Goal: Task Accomplishment & Management: Manage account settings

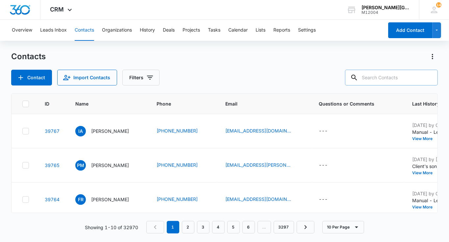
click at [416, 80] on input "text" at bounding box center [391, 78] width 93 height 16
paste input "[PERSON_NAME]"
type input "[PERSON_NAME]"
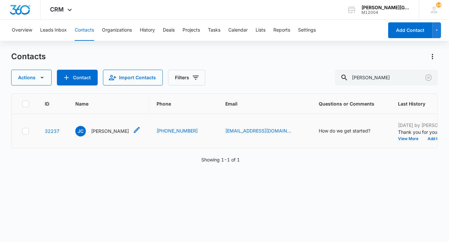
click at [97, 135] on p "[PERSON_NAME]" at bounding box center [110, 131] width 38 height 7
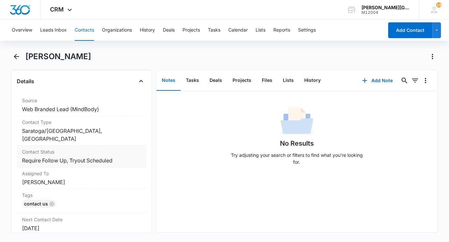
click at [79, 157] on dd "Cancel Save Changes Require Follow Up, Tryout Scheduled" at bounding box center [81, 161] width 119 height 8
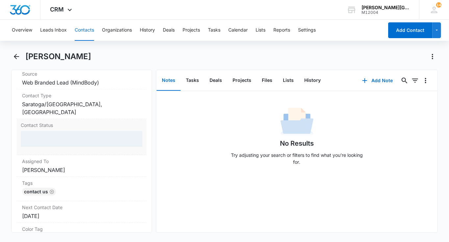
scroll to position [276, 0]
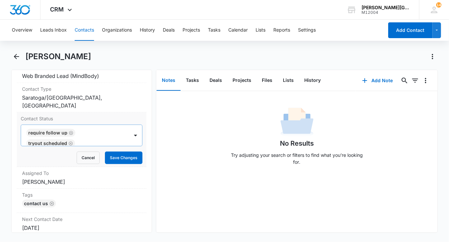
click at [69, 131] on icon "Remove Require Follow Up" at bounding box center [71, 133] width 5 height 5
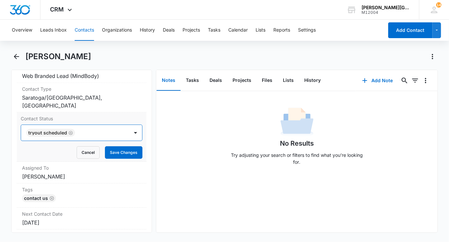
scroll to position [0, 0]
click at [69, 132] on icon "Remove Tryout Scheduled" at bounding box center [71, 133] width 4 height 4
click at [68, 132] on div at bounding box center [73, 132] width 93 height 9
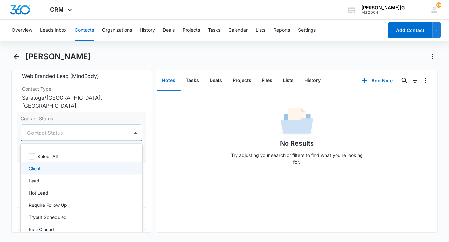
click at [46, 165] on div "Client" at bounding box center [81, 168] width 105 height 7
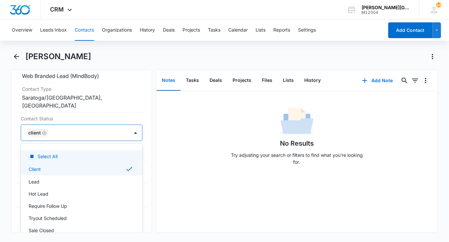
click at [107, 128] on div at bounding box center [86, 132] width 70 height 9
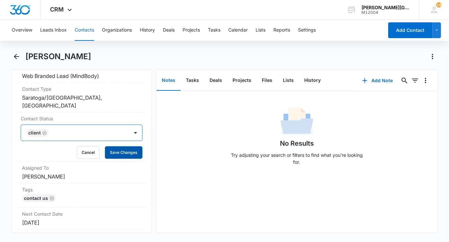
click at [124, 148] on button "Save Changes" at bounding box center [124, 152] width 38 height 13
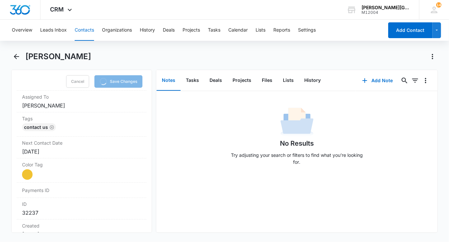
scroll to position [347, 0]
click at [39, 177] on div "Color Tag Current Color: Cancel Save Changes" at bounding box center [82, 170] width 130 height 24
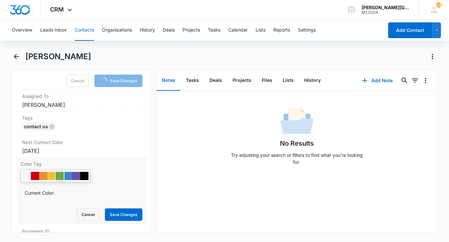
click at [58, 174] on div at bounding box center [60, 176] width 8 height 8
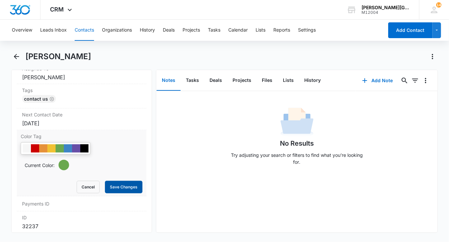
click at [125, 189] on button "Save Changes" at bounding box center [124, 187] width 38 height 13
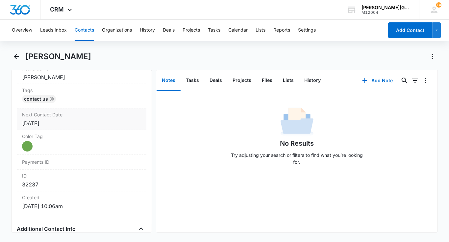
click at [70, 115] on label "Next Contact Date" at bounding box center [81, 114] width 119 height 7
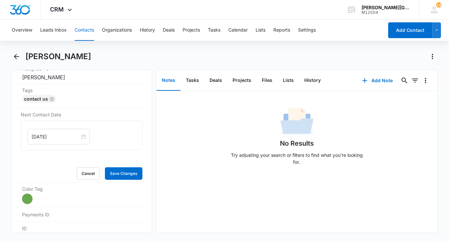
click at [48, 133] on input "[DATE]" at bounding box center [56, 136] width 48 height 7
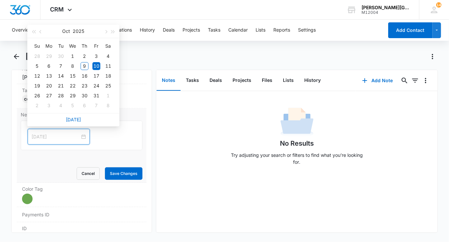
type input "[DATE]"
click at [91, 168] on button "Cancel" at bounding box center [88, 173] width 23 height 13
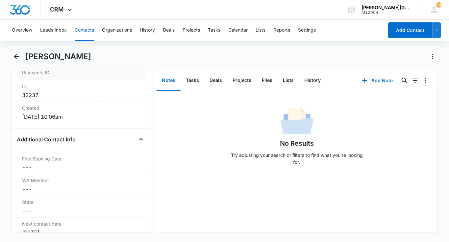
scroll to position [459, 0]
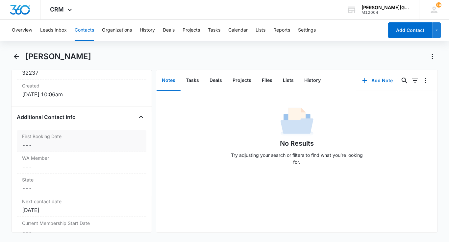
click at [91, 141] on dd "Cancel Save Changes ---" at bounding box center [81, 145] width 119 height 8
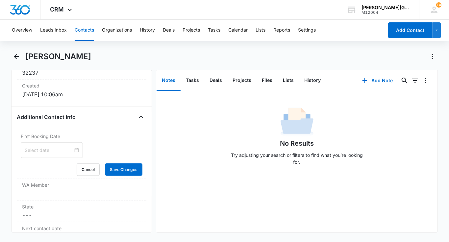
click at [57, 153] on div at bounding box center [52, 150] width 62 height 16
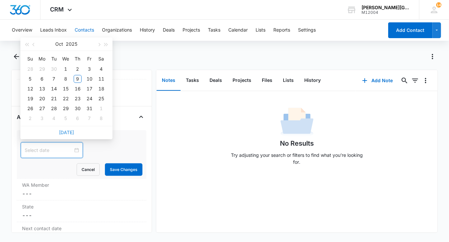
click at [68, 131] on link "[DATE]" at bounding box center [66, 133] width 15 height 6
type input "[DATE]"
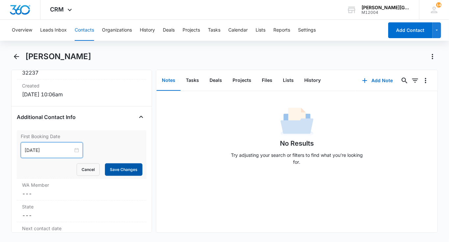
click at [116, 164] on button "Save Changes" at bounding box center [124, 170] width 38 height 13
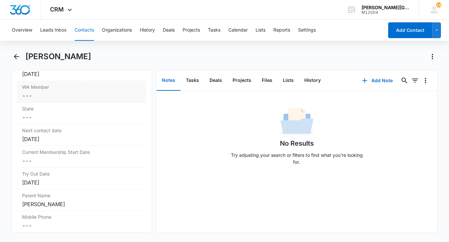
scroll to position [533, 0]
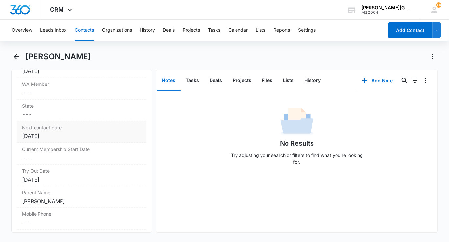
click at [56, 132] on div "[DATE]" at bounding box center [81, 136] width 119 height 8
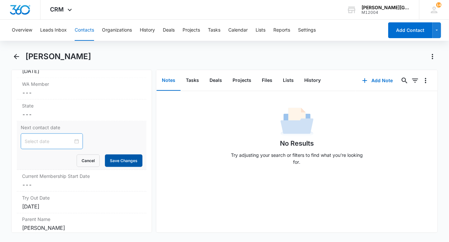
click at [120, 158] on button "Save Changes" at bounding box center [124, 161] width 38 height 13
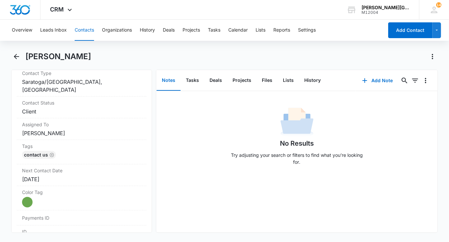
scroll to position [272, 0]
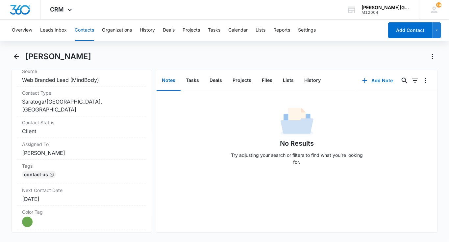
click at [86, 38] on button "Contacts" at bounding box center [84, 30] width 19 height 21
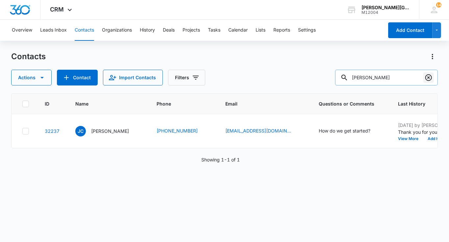
click at [427, 77] on icon "Clear" at bounding box center [429, 78] width 8 height 8
